Goal: Task Accomplishment & Management: Complete application form

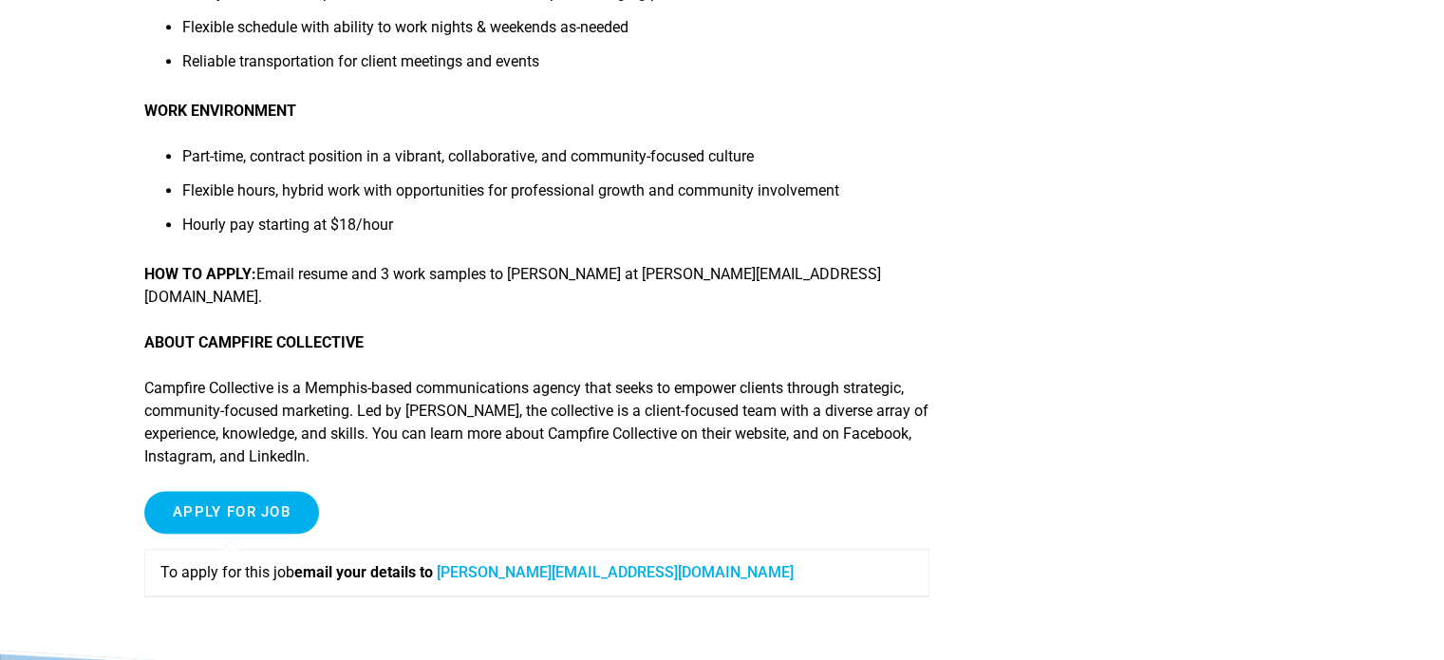
scroll to position [1424, 0]
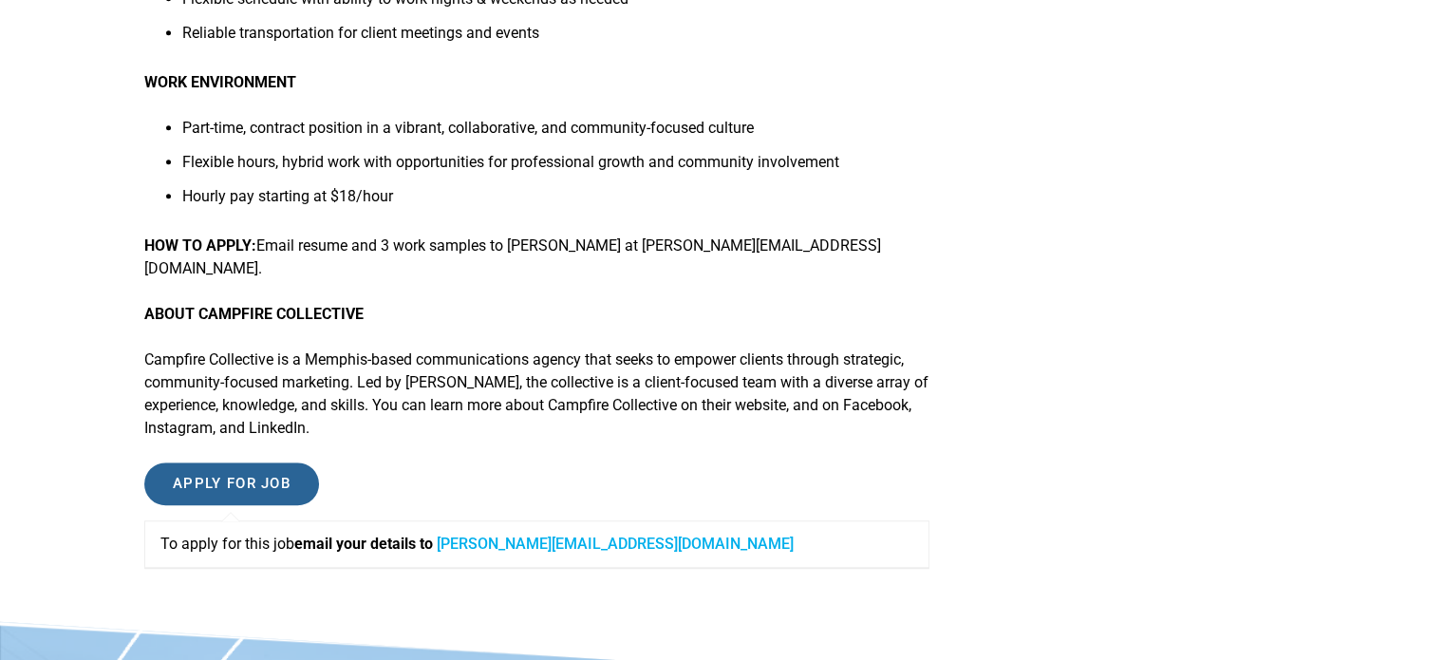
click at [293, 462] on input "Apply for job" at bounding box center [231, 483] width 175 height 43
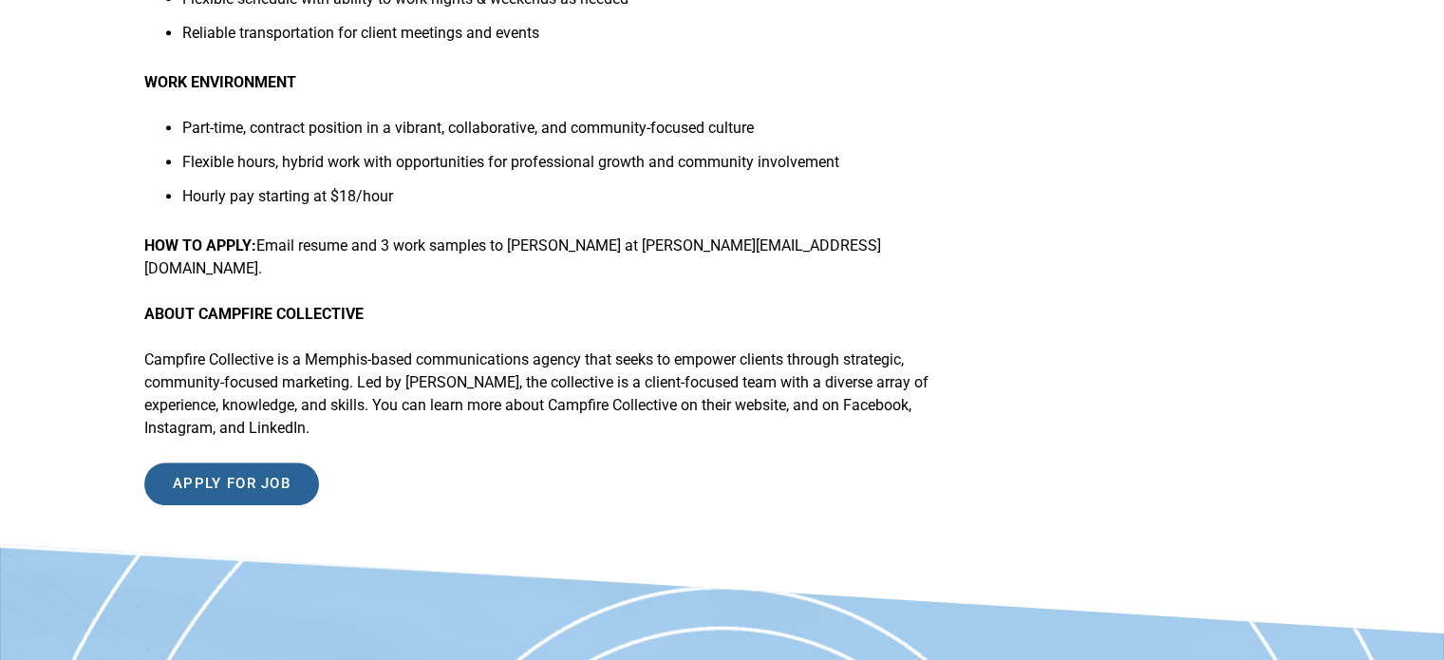
click at [281, 462] on input "Apply for job" at bounding box center [231, 483] width 175 height 43
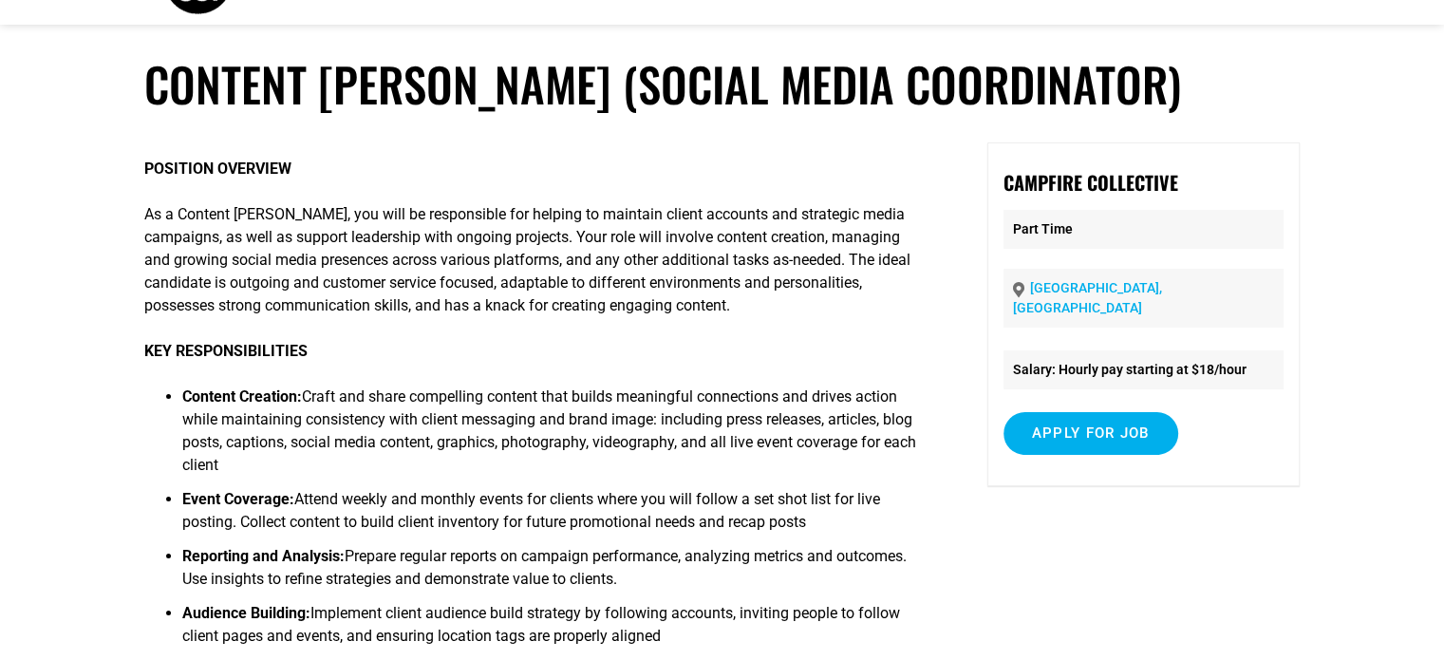
scroll to position [0, 0]
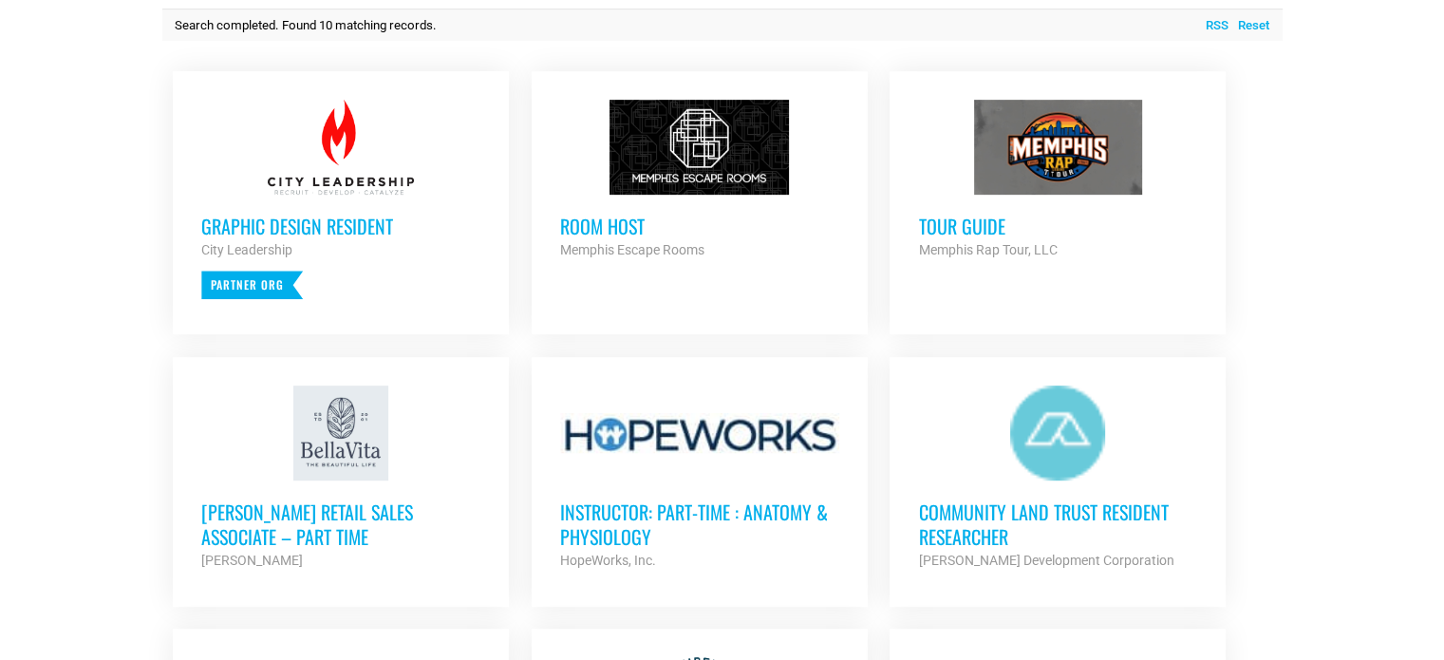
scroll to position [766, 0]
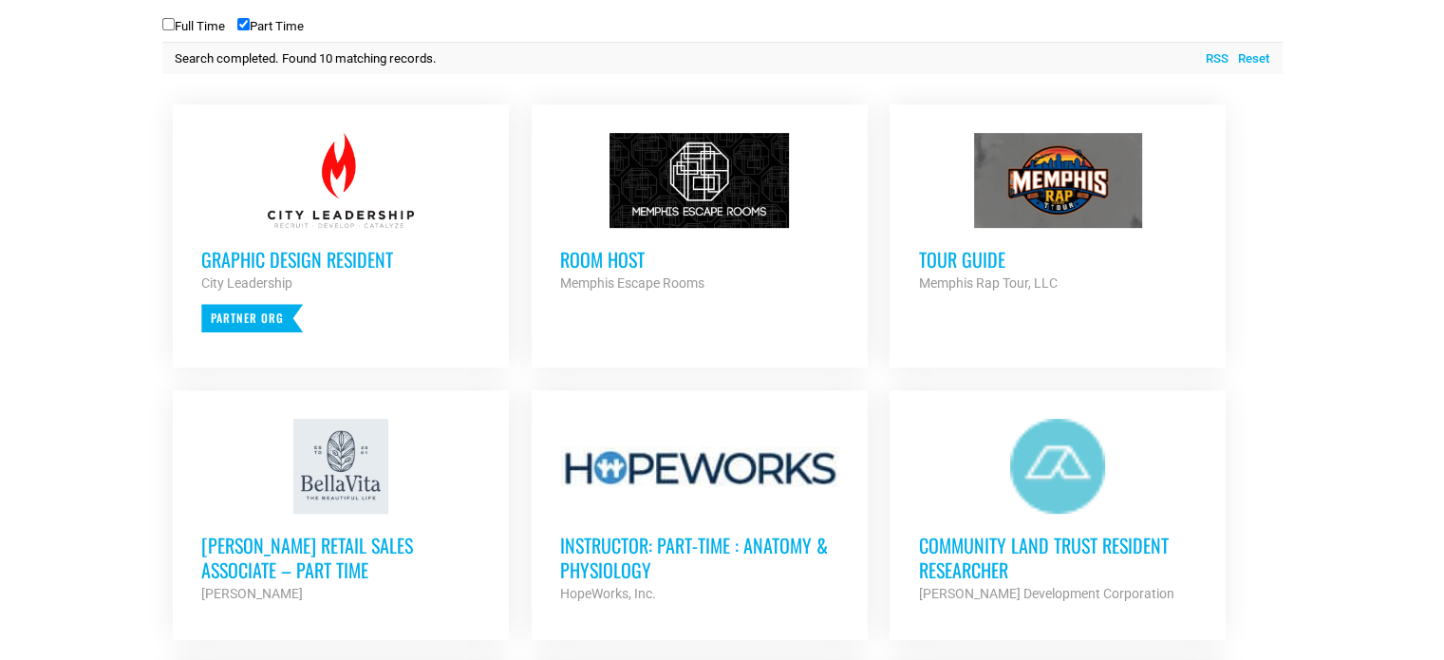
click at [268, 282] on strong "City Leadership" at bounding box center [246, 282] width 91 height 15
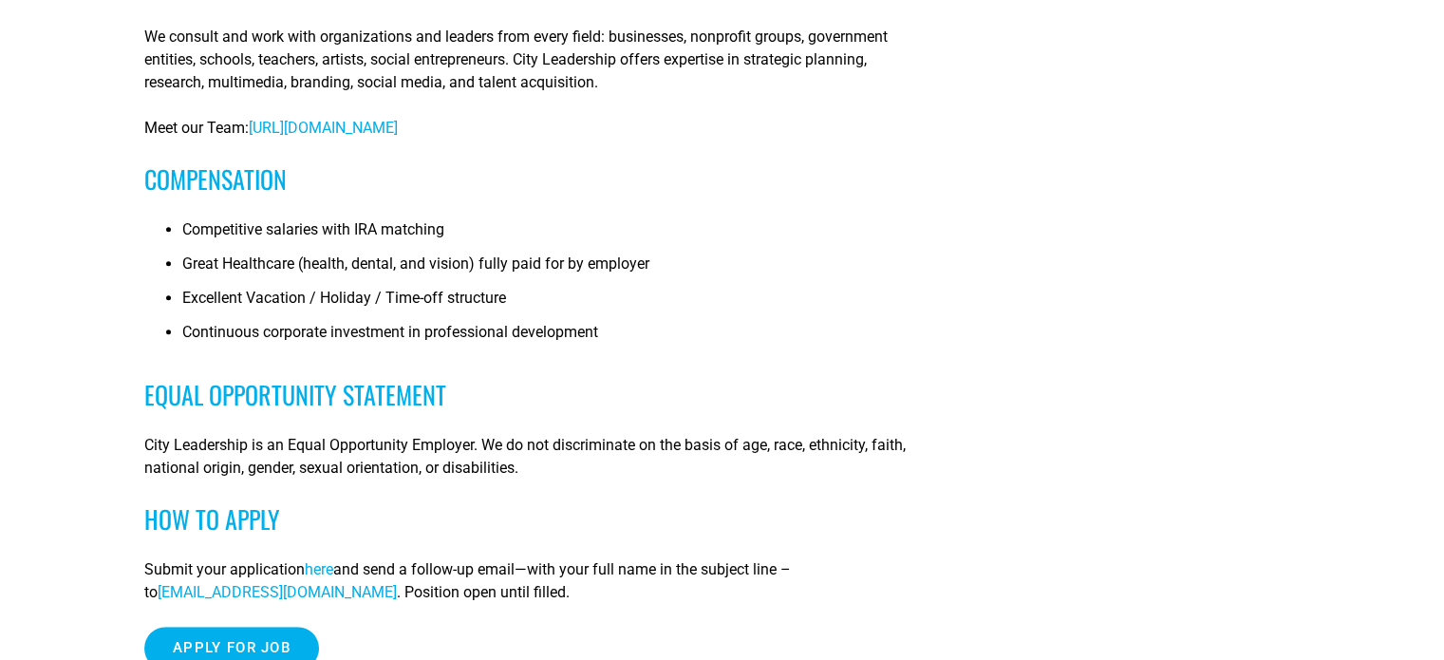
scroll to position [1424, 0]
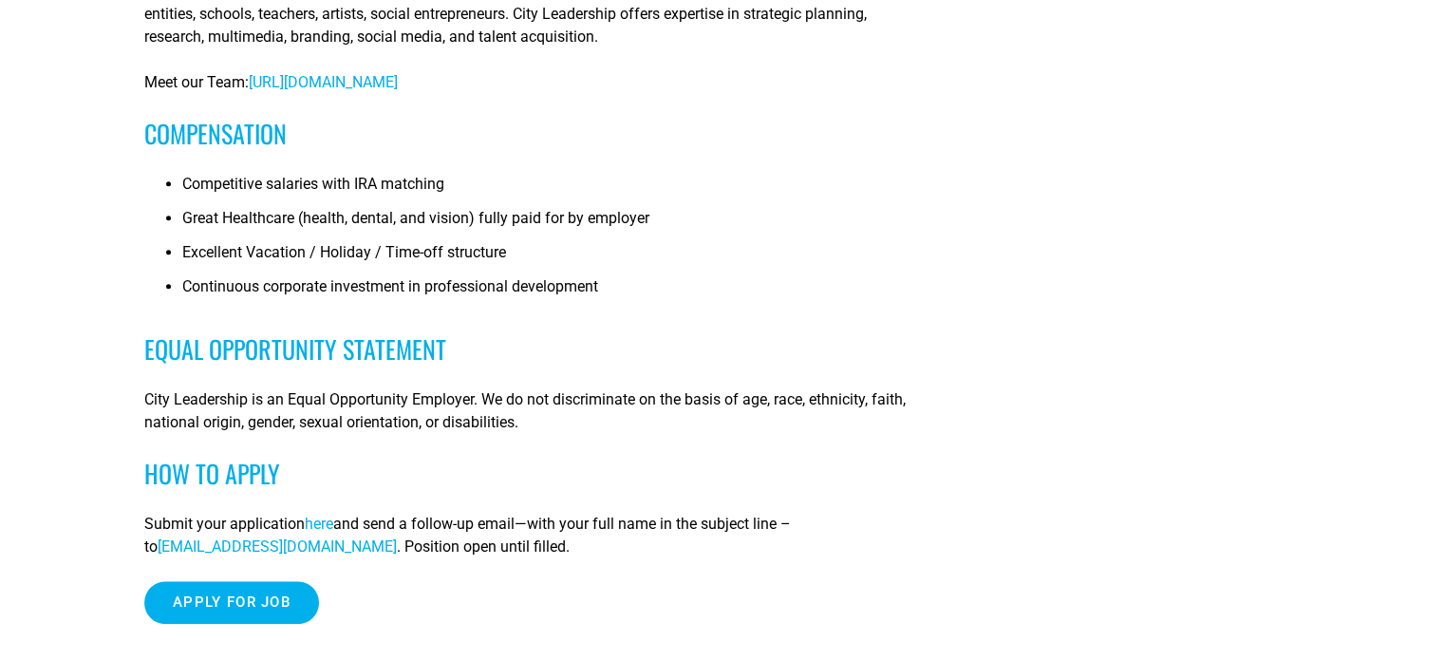
drag, startPoint x: 171, startPoint y: 179, endPoint x: 477, endPoint y: 190, distance: 306.0
click at [477, 190] on li "Competitive salaries with IRA matching" at bounding box center [555, 190] width 747 height 34
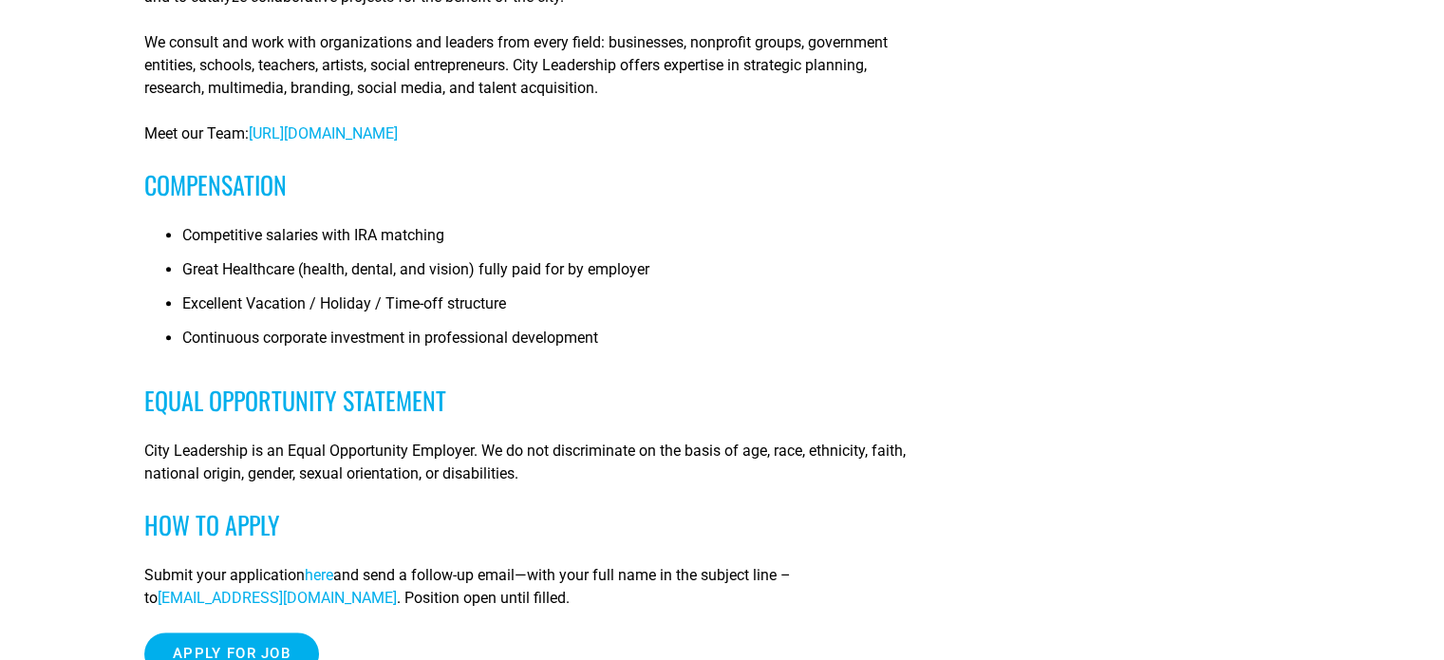
scroll to position [1329, 0]
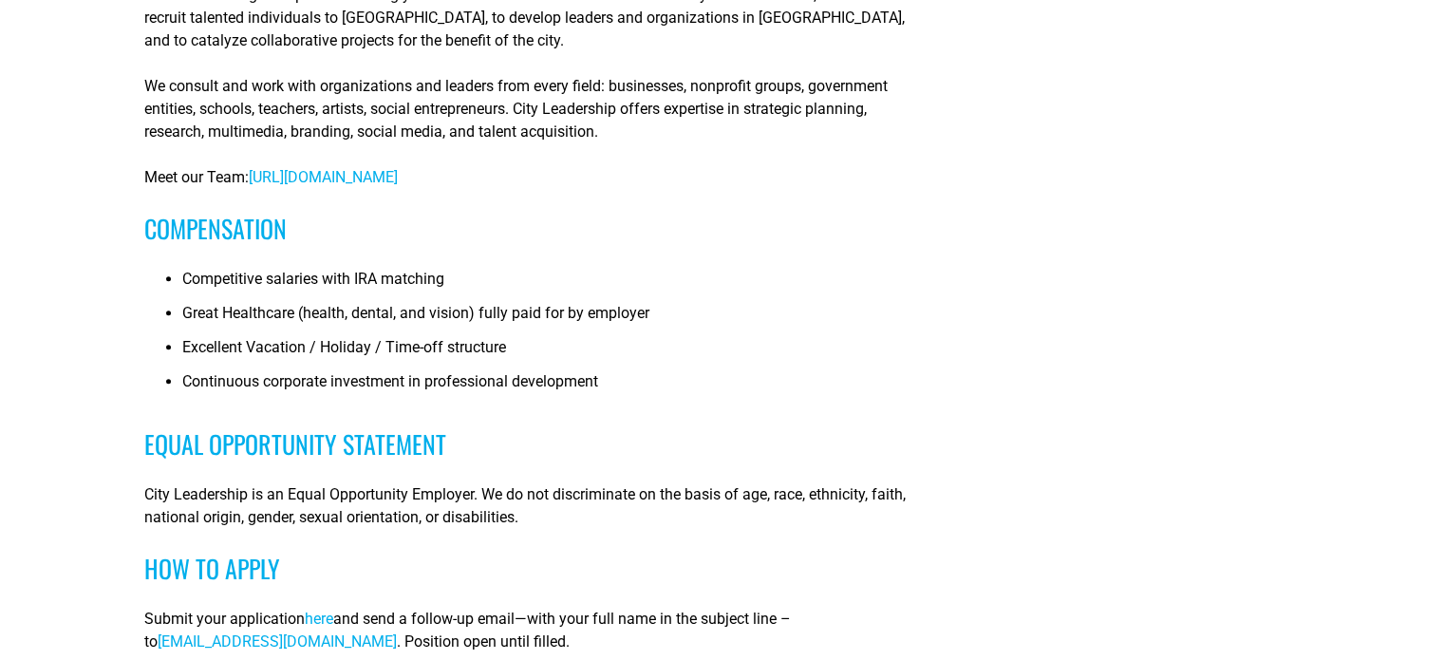
click at [398, 179] on span "[URL][DOMAIN_NAME]" at bounding box center [323, 177] width 149 height 18
click at [398, 176] on span "https://www.cityleadership.org/whoweare" at bounding box center [323, 177] width 149 height 18
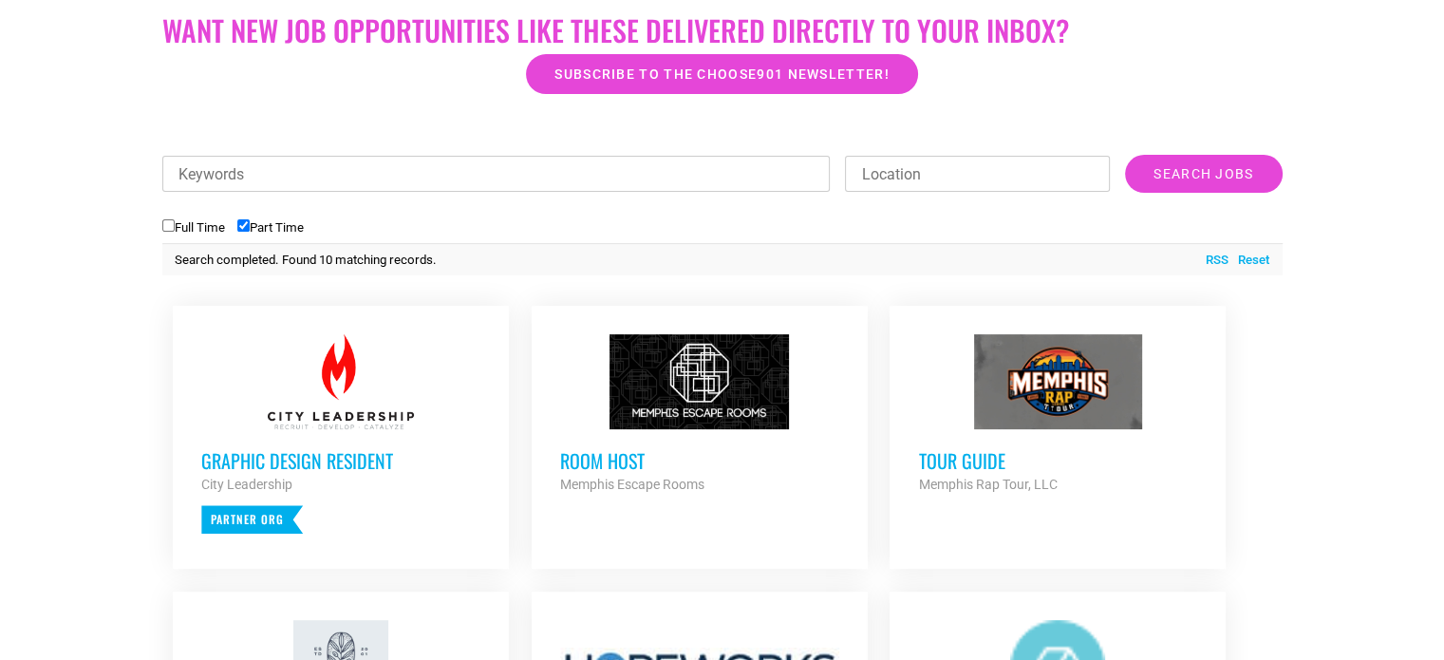
scroll to position [576, 0]
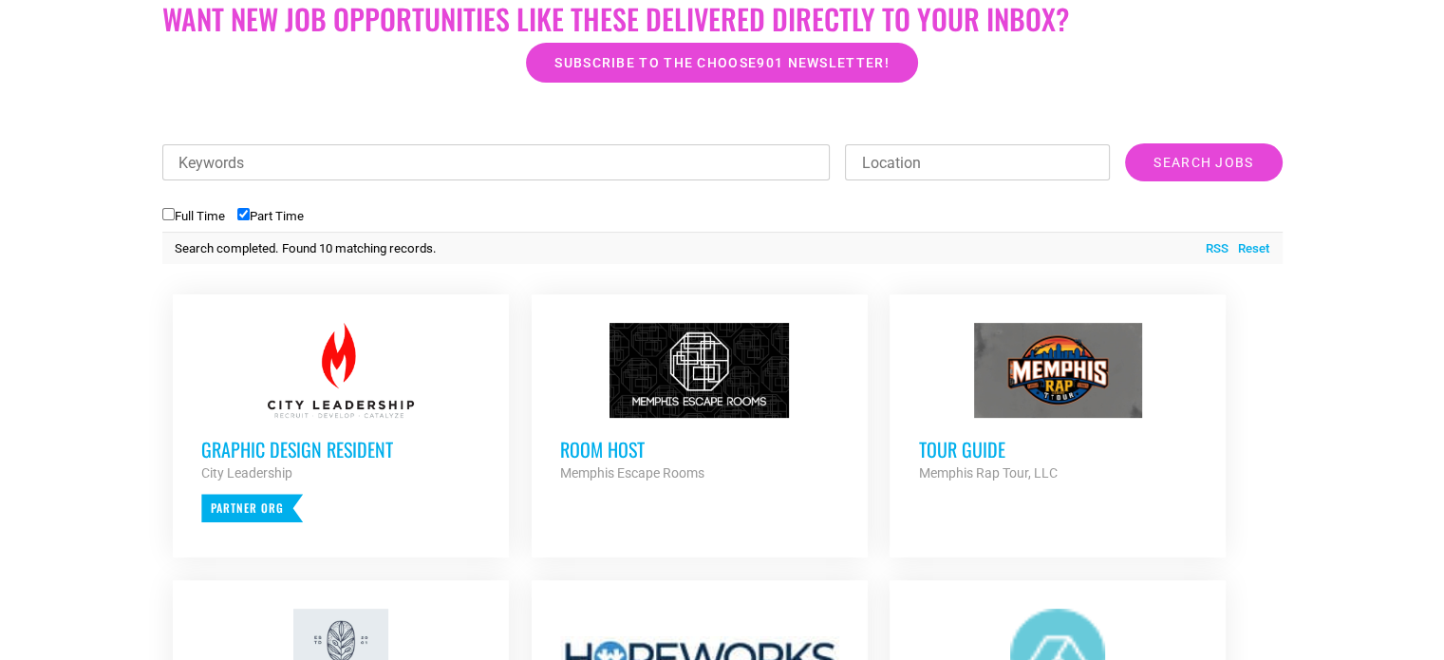
click at [321, 355] on div at bounding box center [340, 370] width 279 height 95
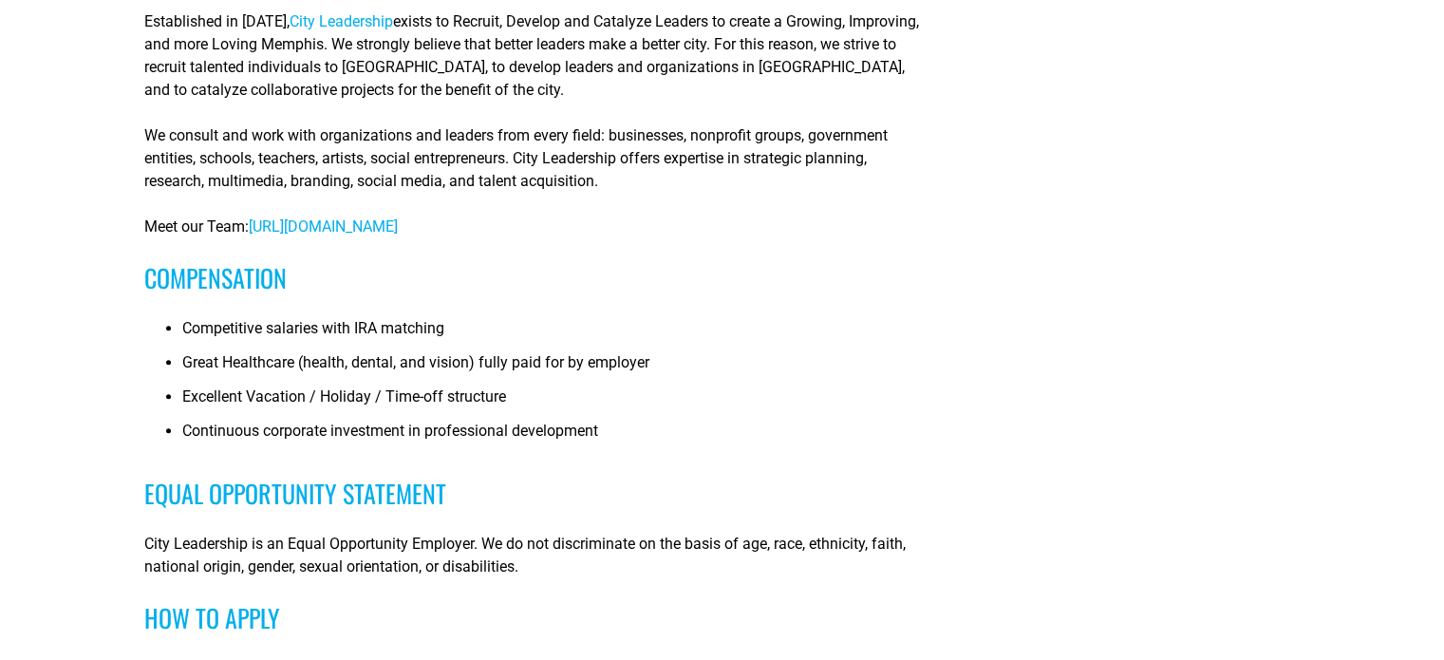
scroll to position [1234, 0]
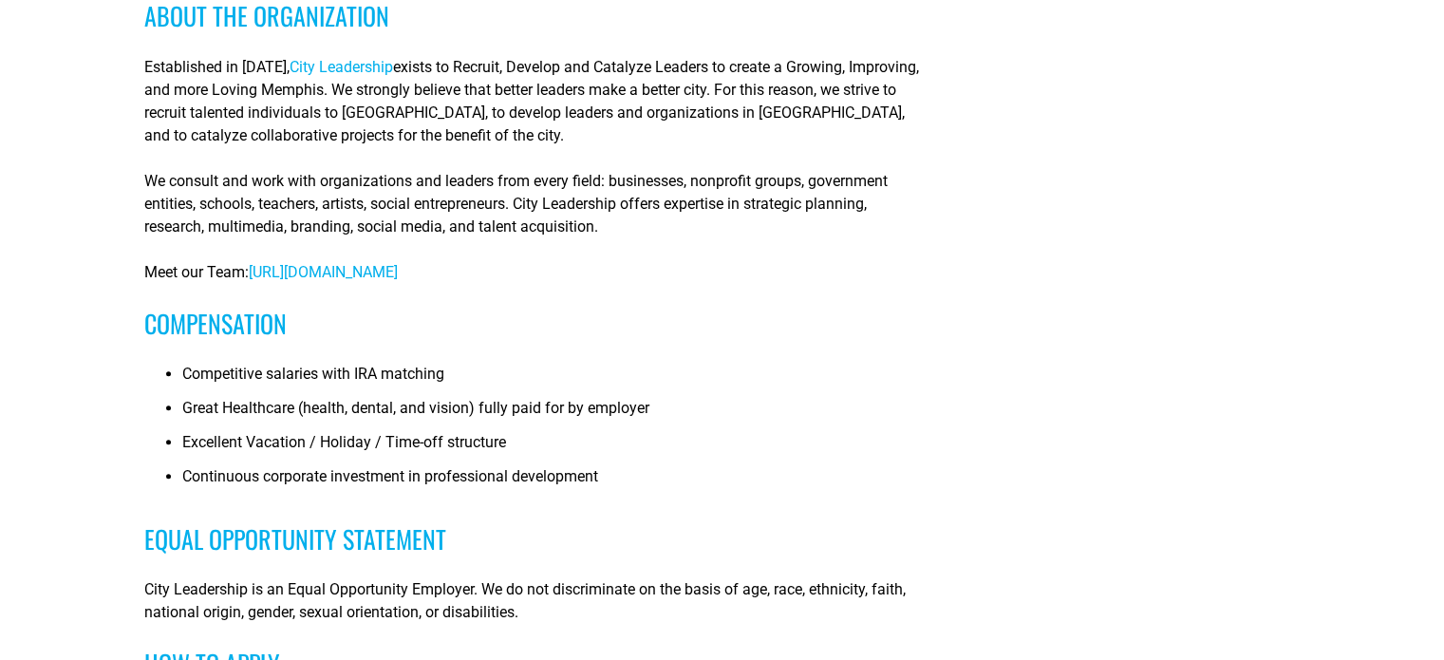
drag, startPoint x: 247, startPoint y: 270, endPoint x: 573, endPoint y: 275, distance: 325.7
click at [574, 275] on p "Meet our Team: https://www.cityleadership.org/whoweare" at bounding box center [536, 272] width 785 height 23
copy p "[URL][DOMAIN_NAME]"
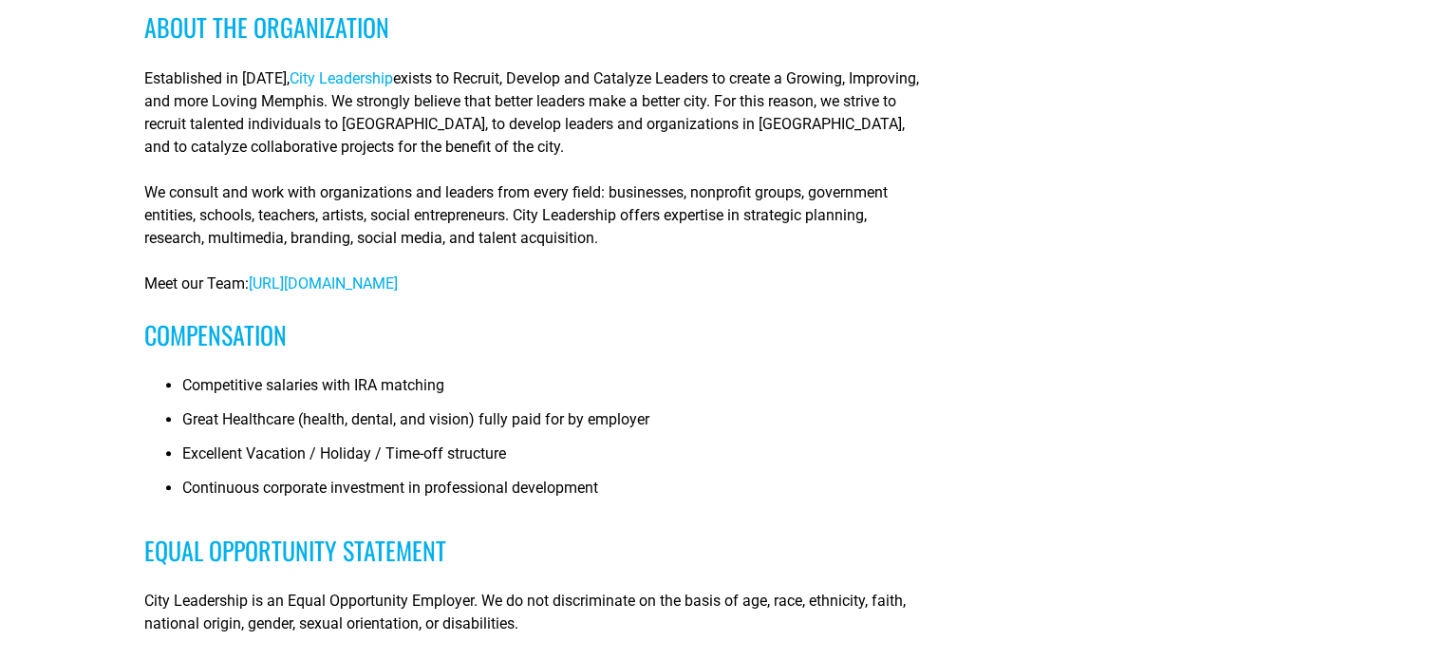
scroll to position [1139, 0]
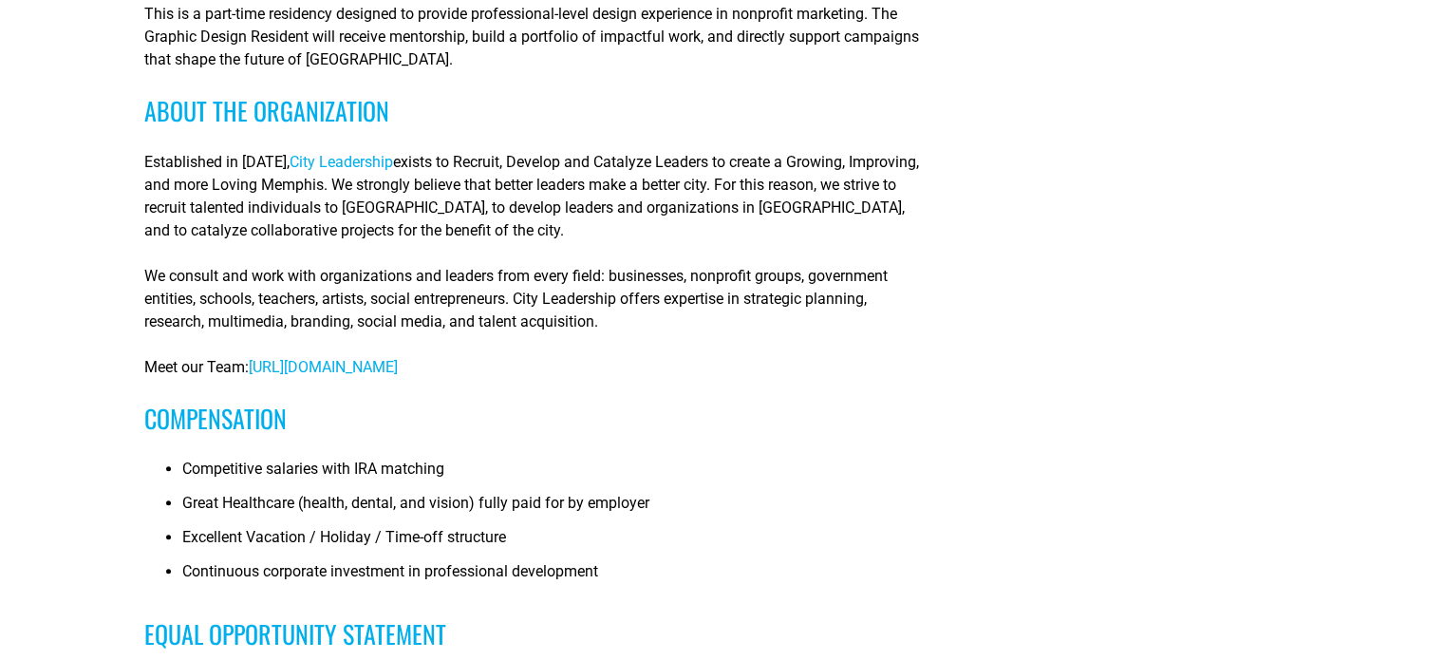
click at [350, 162] on span "City Leadership" at bounding box center [341, 162] width 103 height 18
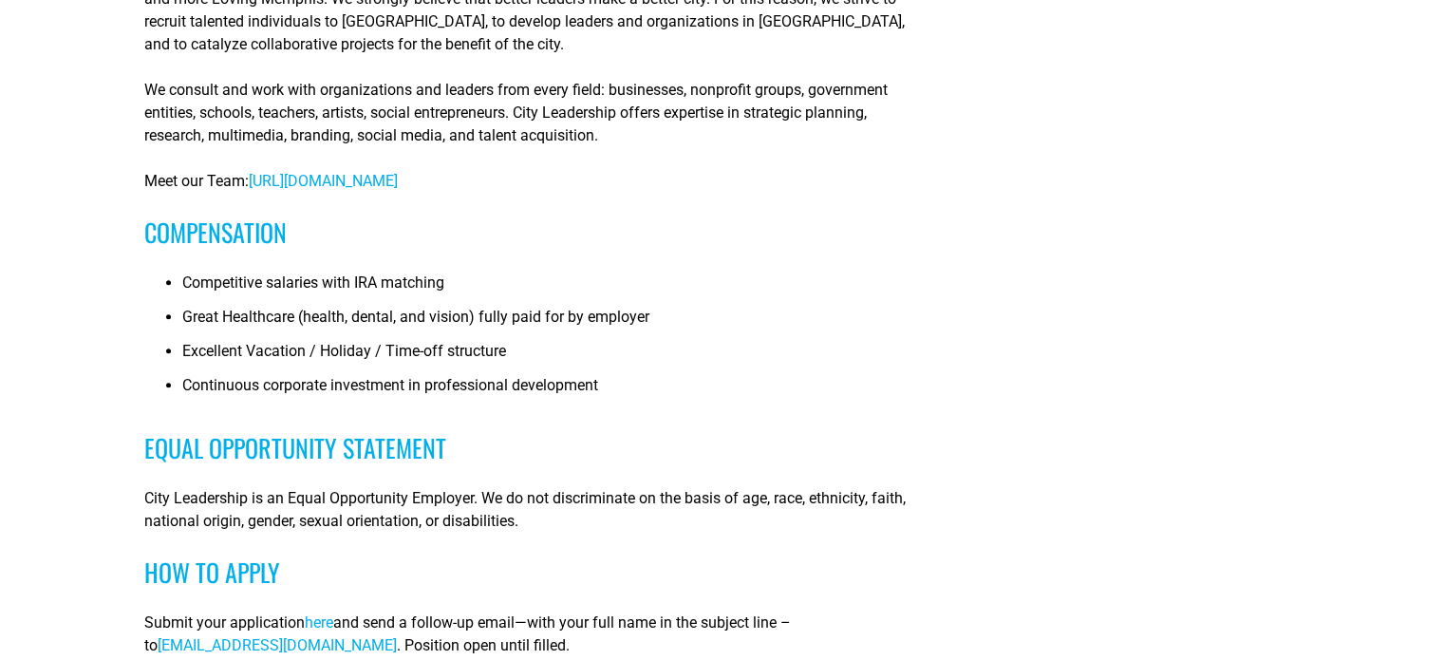
scroll to position [1329, 0]
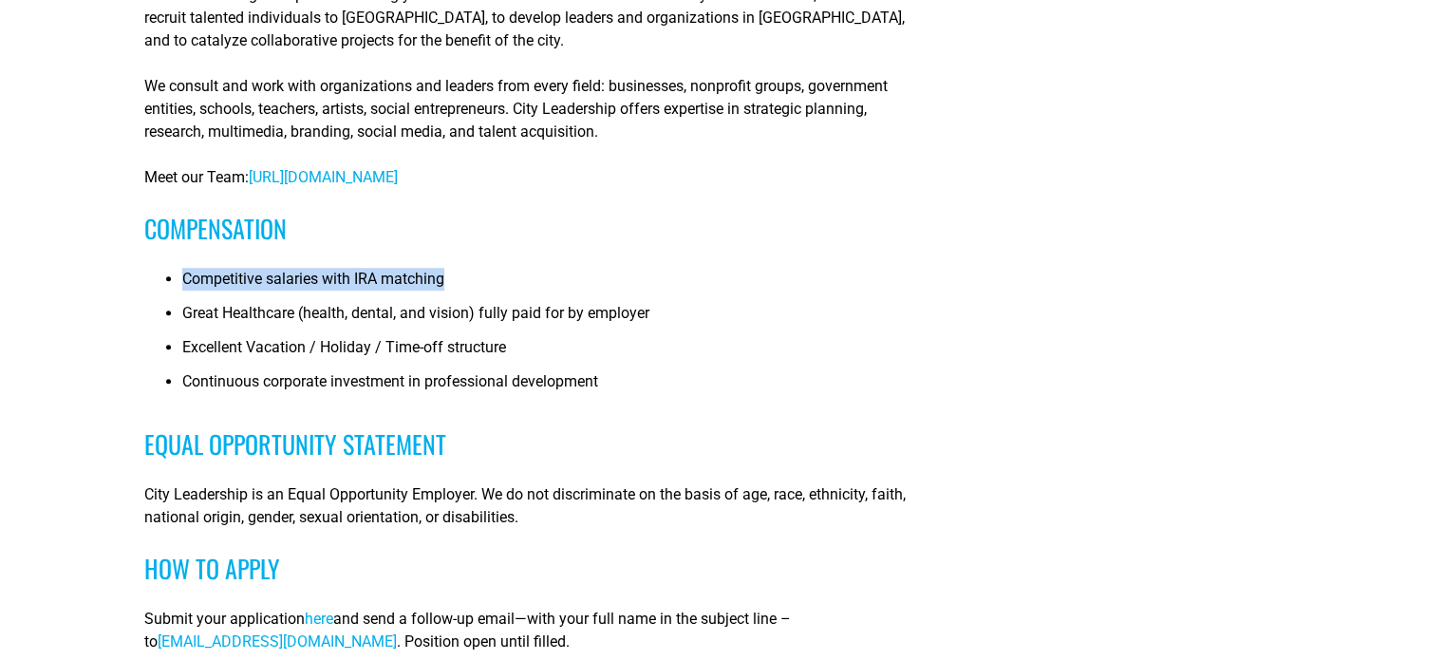
drag, startPoint x: 184, startPoint y: 276, endPoint x: 431, endPoint y: 277, distance: 246.9
click at [440, 273] on span "Competitive salaries with IRA matching" at bounding box center [313, 279] width 262 height 18
copy span "Competitive salaries with IRA matching"
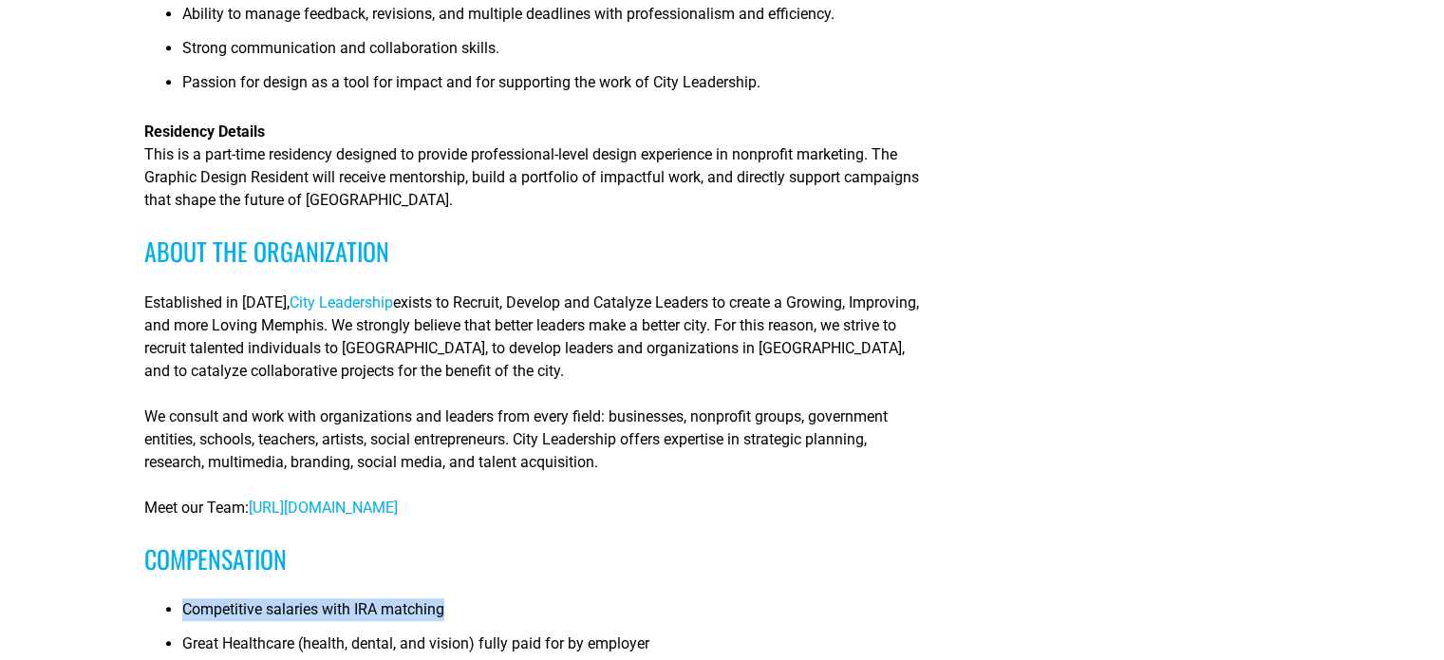
scroll to position [1044, 0]
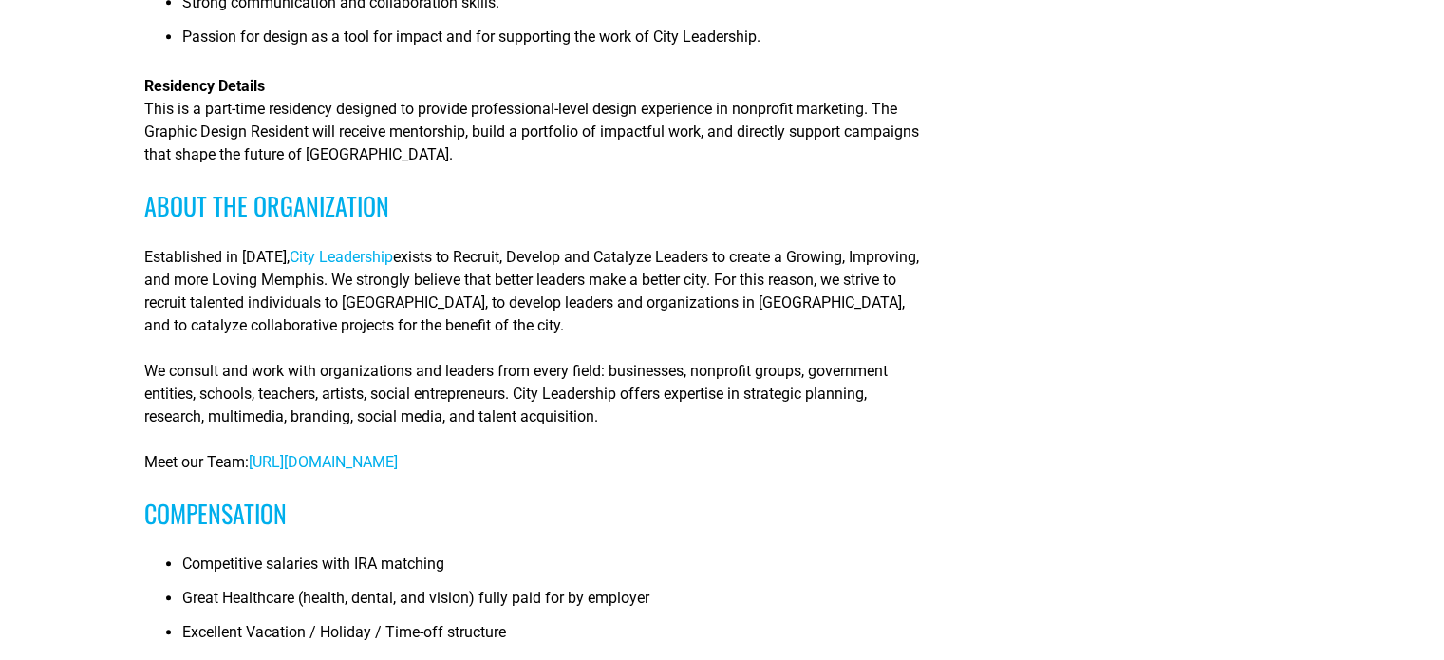
click at [658, 476] on div "Objective The Graphic Design Resident will serve as a creative and organization…" at bounding box center [536, 90] width 785 height 1855
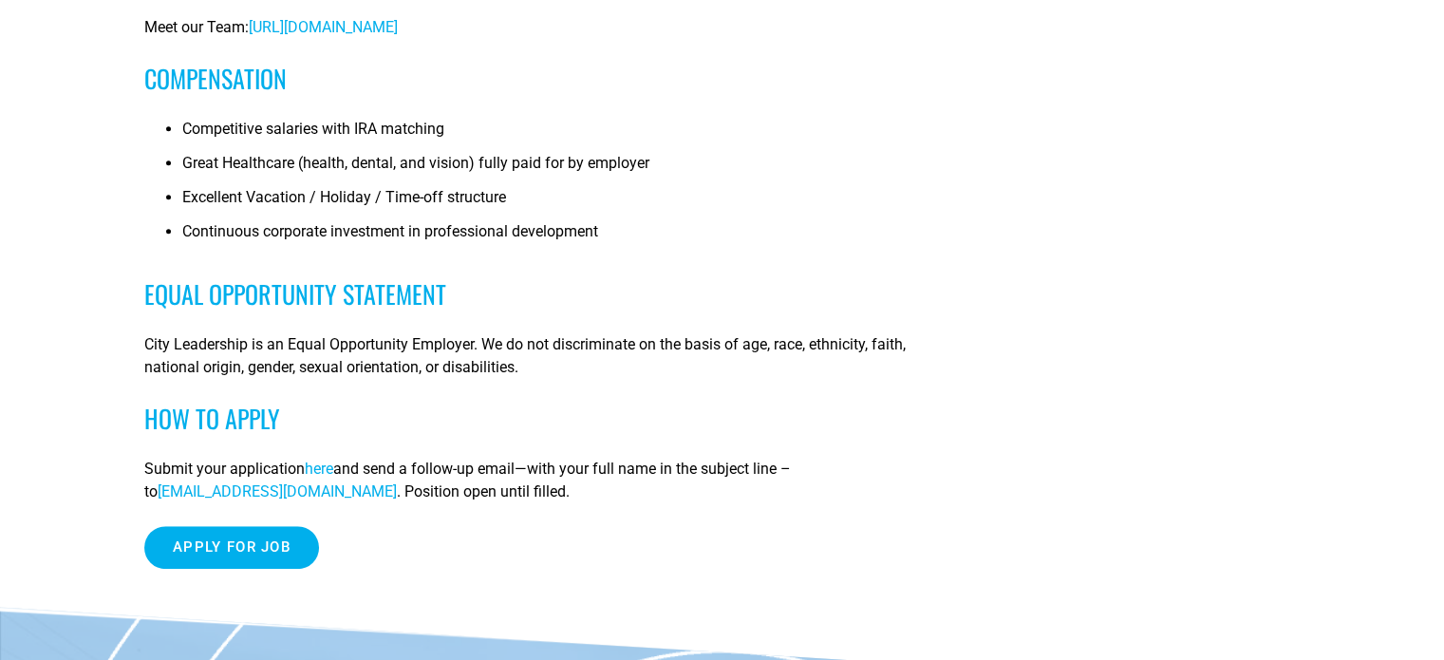
scroll to position [1614, 0]
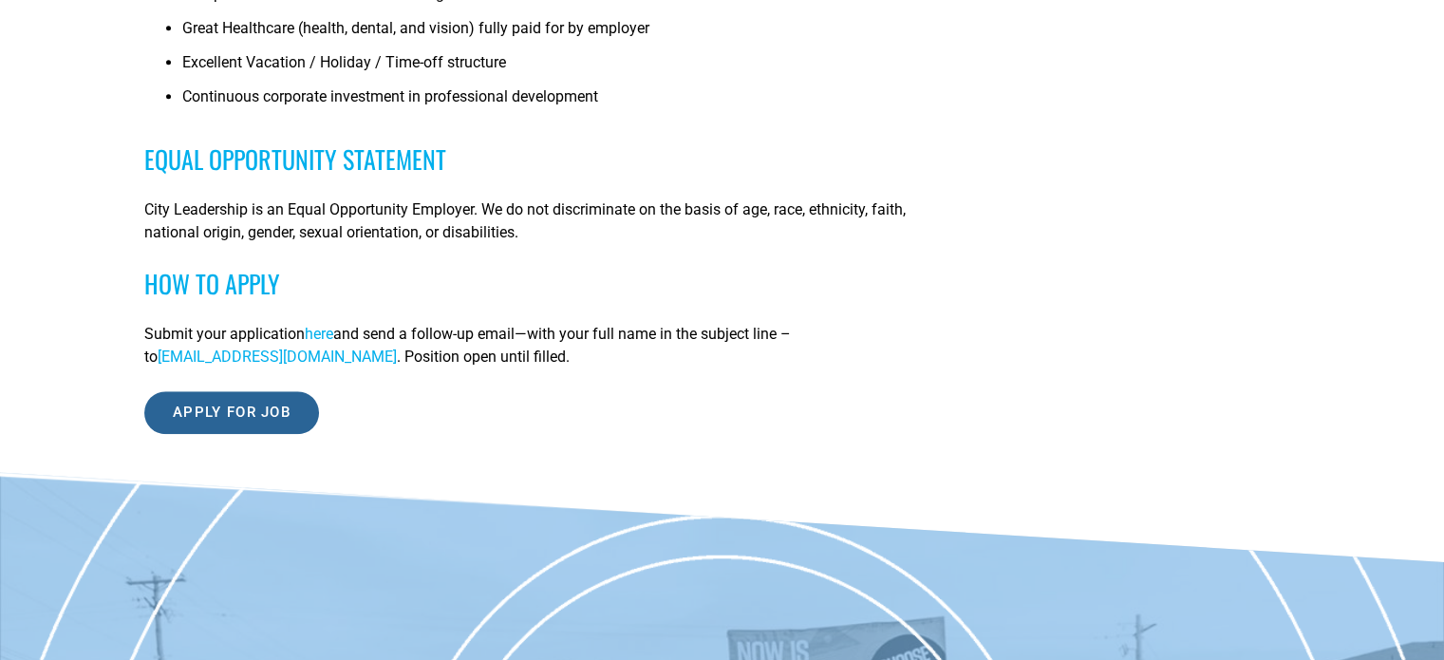
click at [258, 427] on input "Apply for job" at bounding box center [231, 412] width 175 height 43
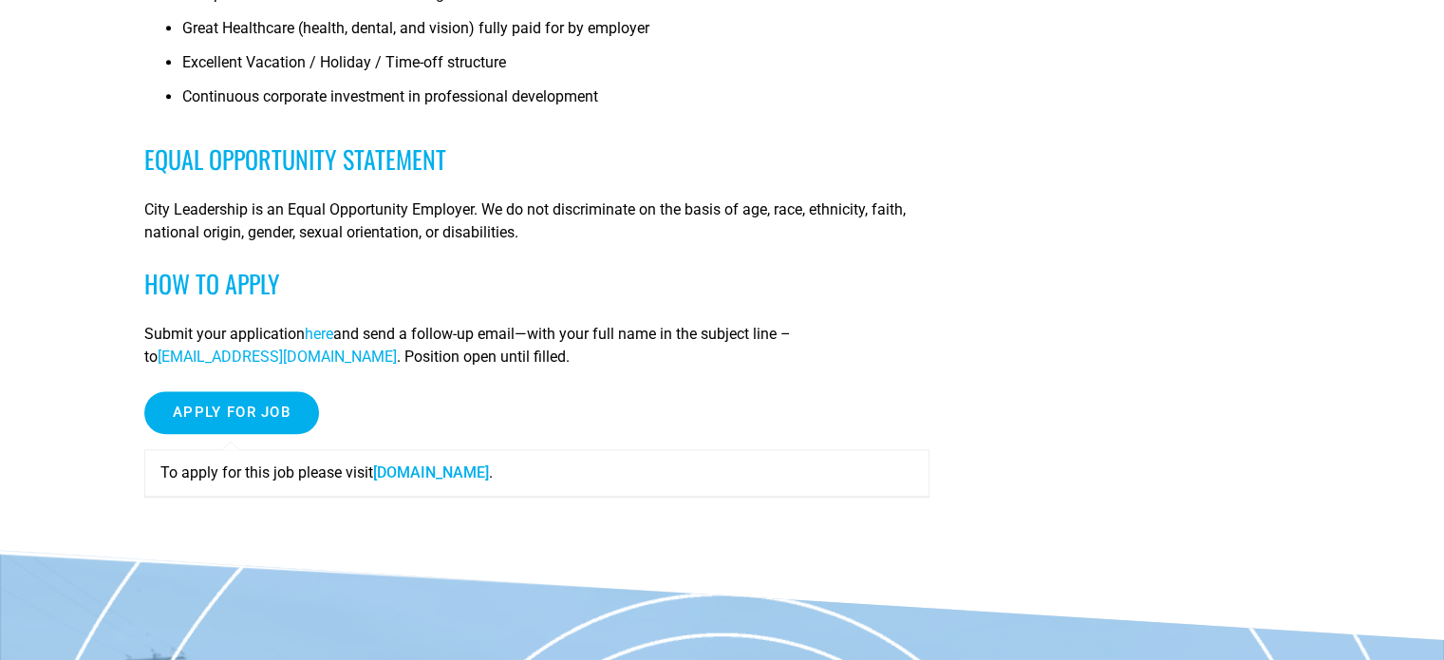
click at [394, 474] on link "[DOMAIN_NAME]" at bounding box center [431, 472] width 116 height 18
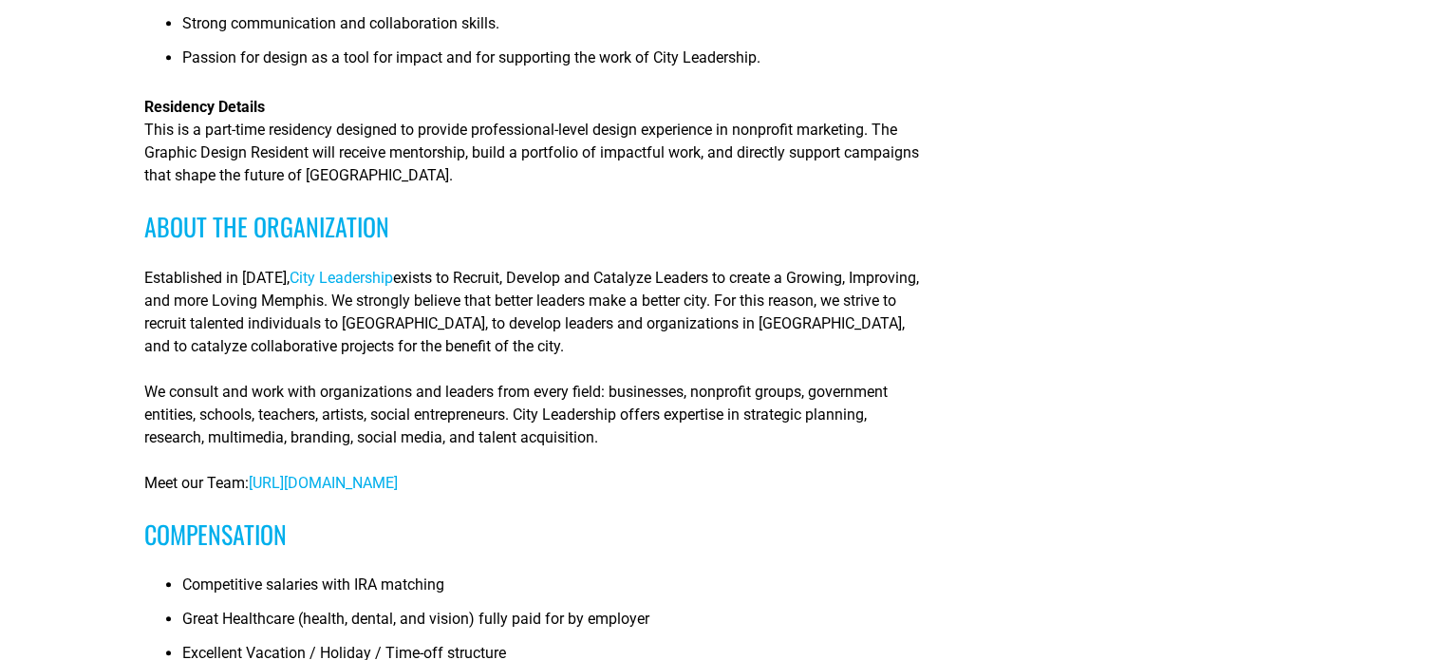
scroll to position [1519, 0]
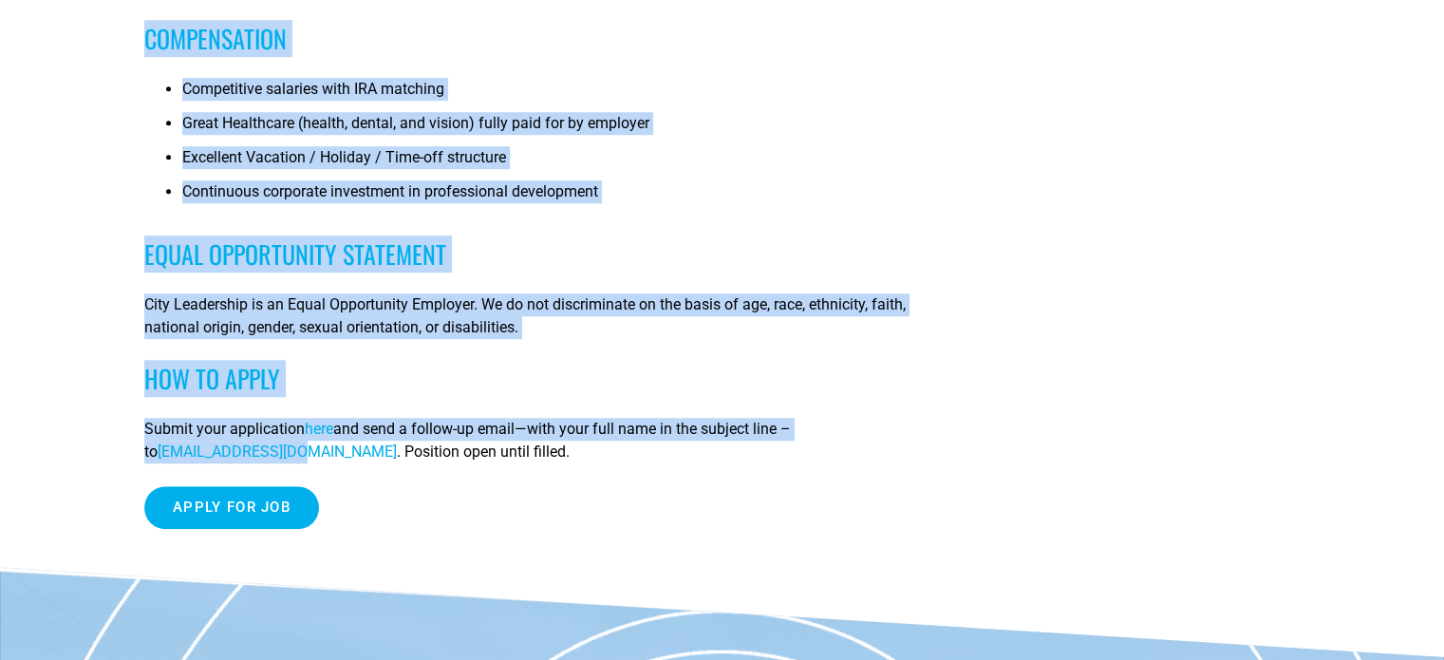
drag, startPoint x: 139, startPoint y: 455, endPoint x: 353, endPoint y: 414, distance: 218.4
click at [459, 251] on h3 "Equal Opportunity Statement" at bounding box center [536, 253] width 785 height 29
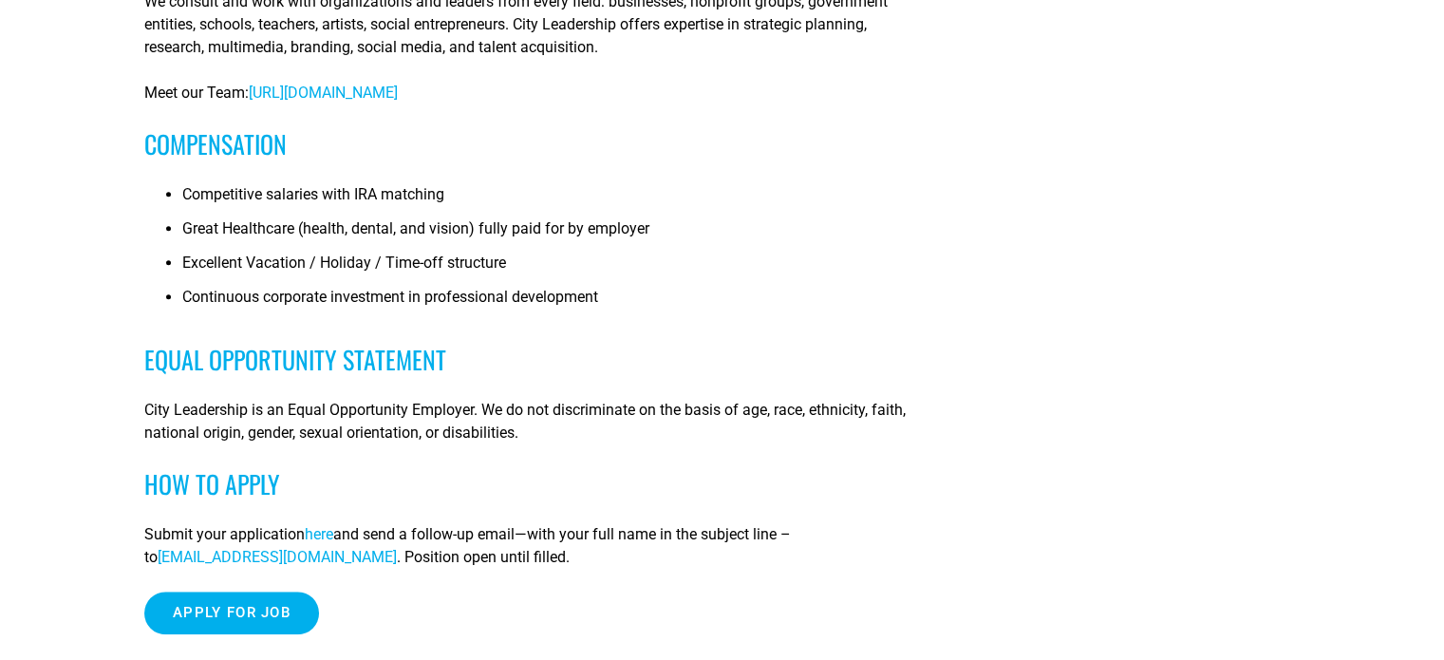
scroll to position [1424, 0]
